Goal: Transaction & Acquisition: Purchase product/service

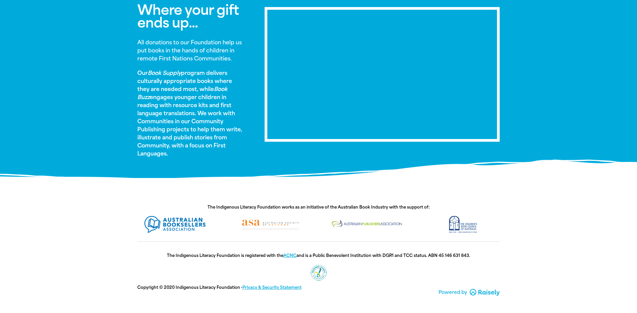
scroll to position [373, 0]
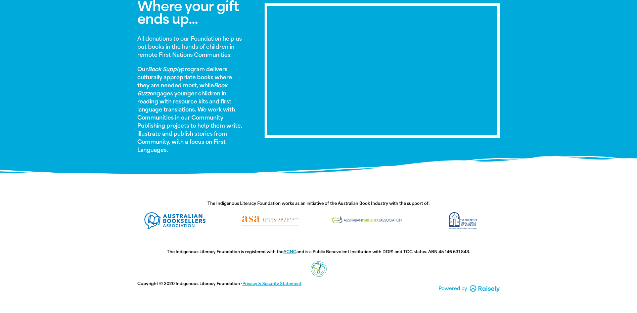
click at [292, 253] on link "ACNC" at bounding box center [290, 252] width 13 height 5
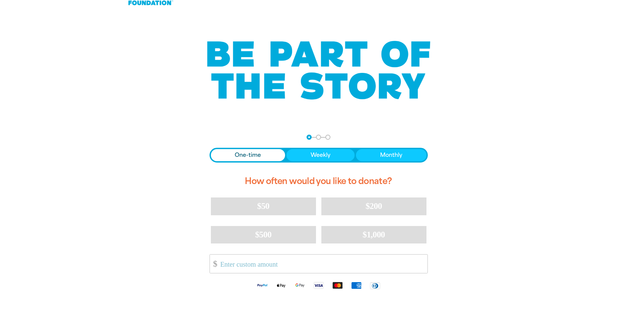
scroll to position [0, 0]
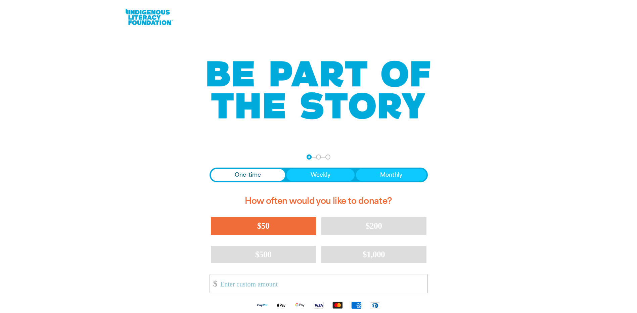
click at [301, 225] on button "$50" at bounding box center [263, 225] width 105 height 17
select select "HK"
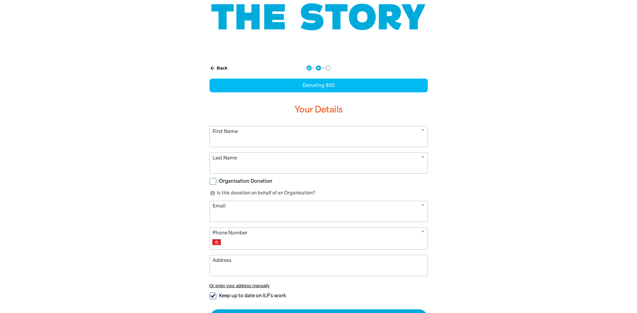
scroll to position [78, 0]
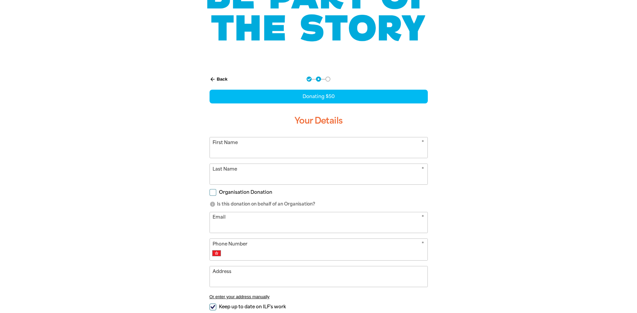
click at [224, 80] on button "arrow_back Back" at bounding box center [219, 79] width 24 height 11
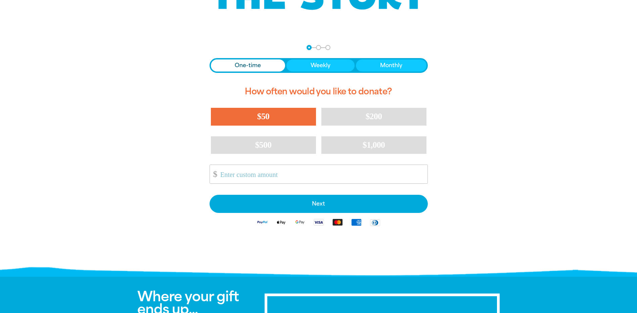
scroll to position [129, 0]
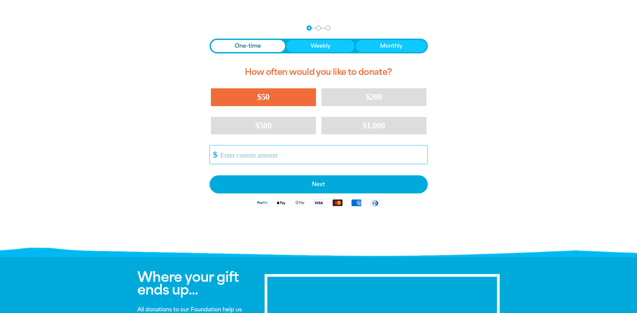
click at [349, 155] on input "Other Amount" at bounding box center [322, 154] width 212 height 18
click at [446, 153] on div "arrow_back Back Step 1 Step 2 Step 3 One-time Weekly Monthly How often would yo…" at bounding box center [318, 135] width 255 height 237
click at [417, 154] on input "Other Amount" at bounding box center [322, 154] width 212 height 18
click at [423, 155] on input "1" at bounding box center [322, 154] width 212 height 18
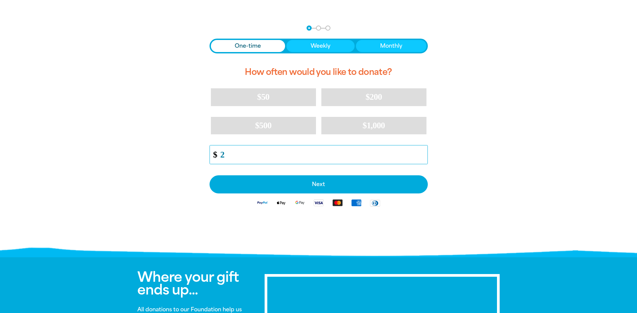
click at [423, 154] on input "2" at bounding box center [322, 154] width 212 height 18
type input "3"
click at [423, 154] on input "3" at bounding box center [322, 154] width 212 height 18
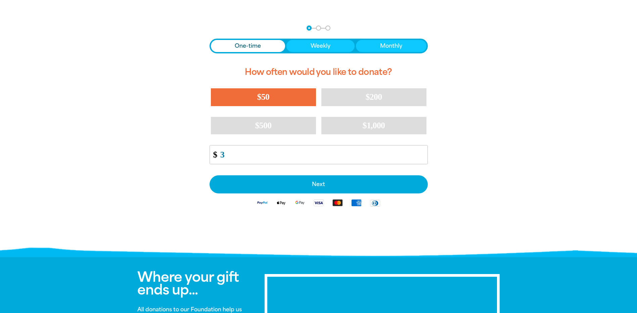
click at [299, 99] on button "$50" at bounding box center [263, 96] width 105 height 17
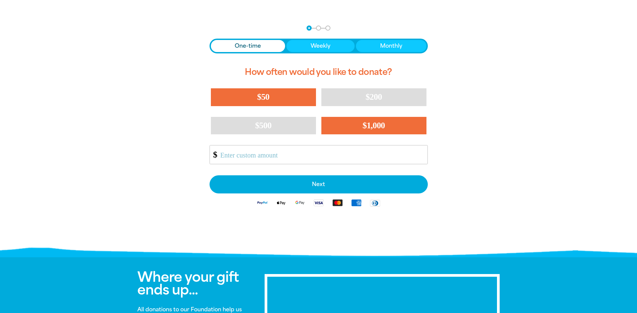
select select "HK"
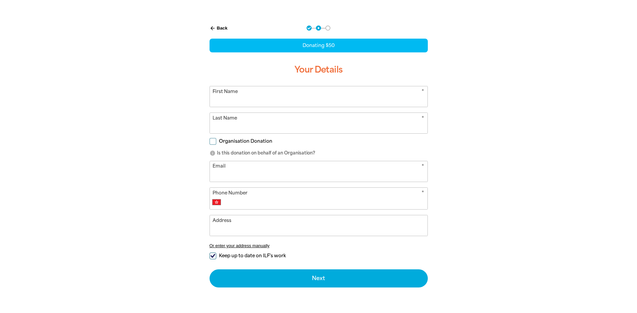
click at [251, 140] on span "Organisation Donation" at bounding box center [245, 141] width 53 height 6
click at [216, 140] on input "Organisation Donation" at bounding box center [213, 141] width 7 height 7
checkbox input "true"
select select "HK"
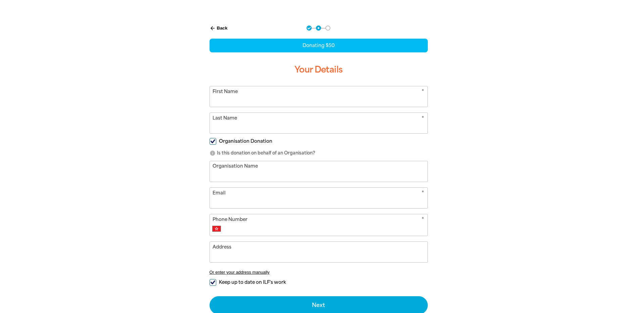
click at [342, 171] on input "Organisation Name" at bounding box center [319, 171] width 218 height 20
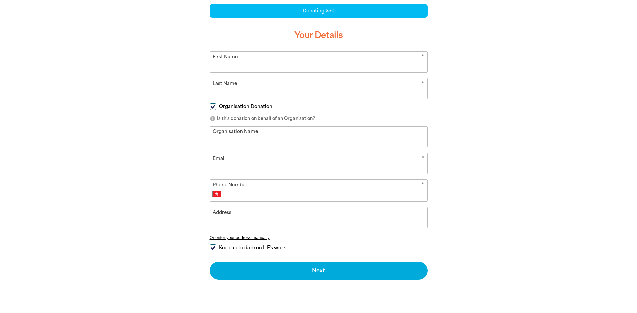
scroll to position [196, 0]
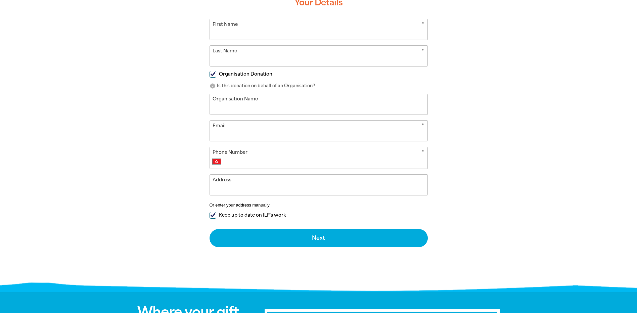
click at [208, 212] on div "arrow_back Back Step 1 Step 2 Step 3 Donating $50 Your Details * First Name * L…" at bounding box center [318, 102] width 235 height 305
click at [211, 215] on input "Keep up to date on ILF's work" at bounding box center [213, 215] width 7 height 7
checkbox input "false"
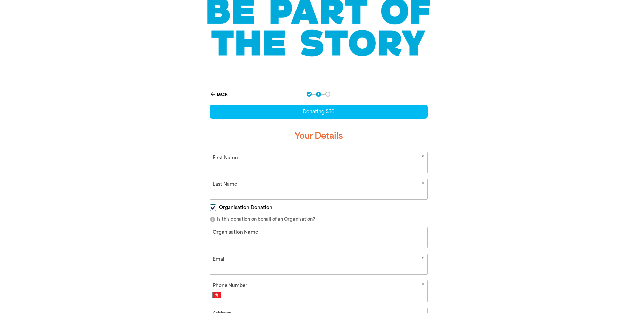
scroll to position [0, 0]
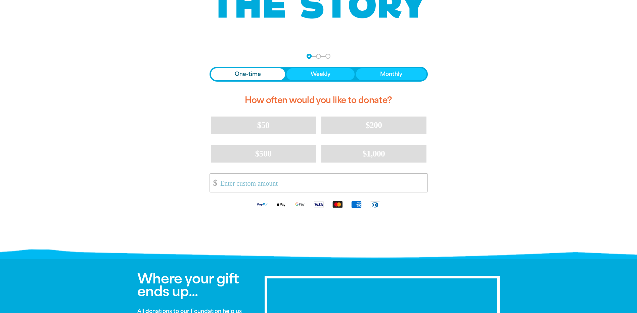
scroll to position [202, 0]
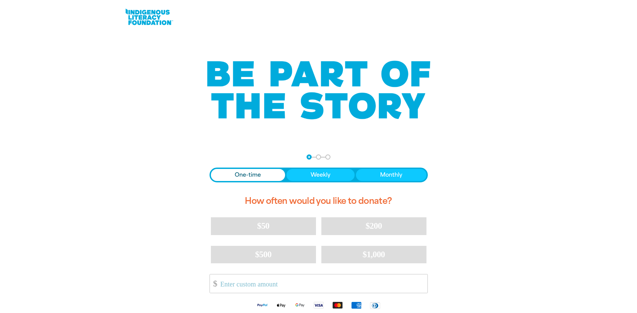
click at [619, 192] on div at bounding box center [318, 251] width 637 height 210
